Goal: Task Accomplishment & Management: Use online tool/utility

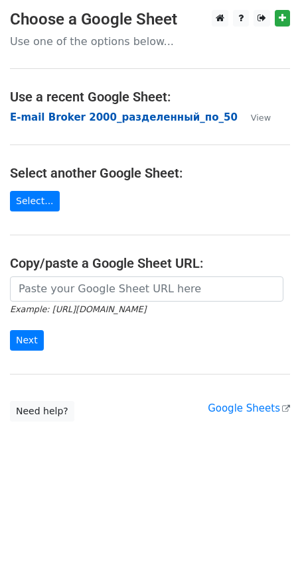
click at [89, 118] on strong "E-mail Broker 2000_разделенный_по_50" at bounding box center [123, 117] width 227 height 12
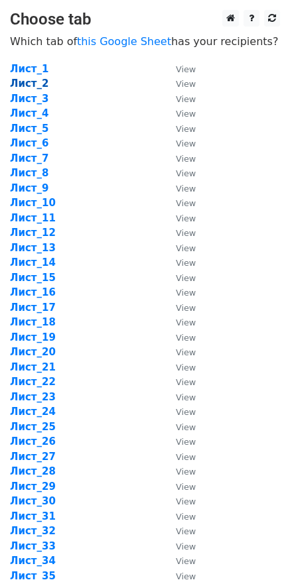
click at [34, 86] on strong "Лист_2" at bounding box center [29, 84] width 39 height 12
